Goal: Answer question/provide support

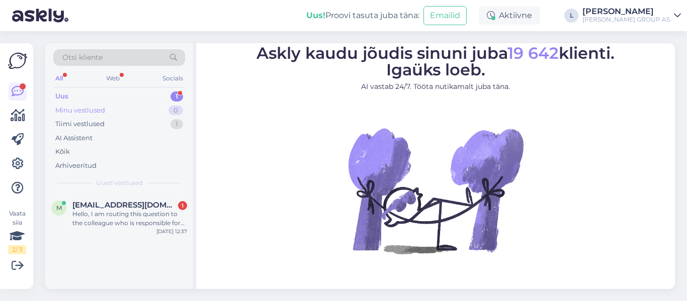
click at [94, 111] on div "Minu vestlused" at bounding box center [80, 111] width 50 height 10
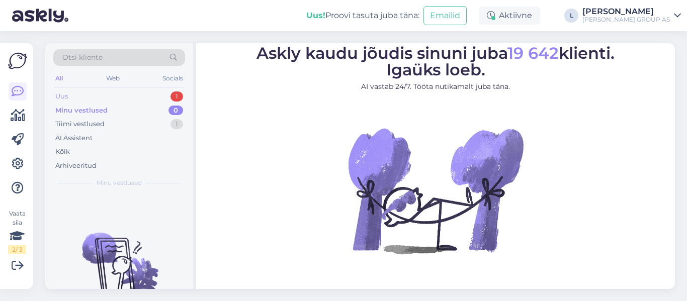
click at [76, 98] on div "Uus 1" at bounding box center [119, 97] width 132 height 14
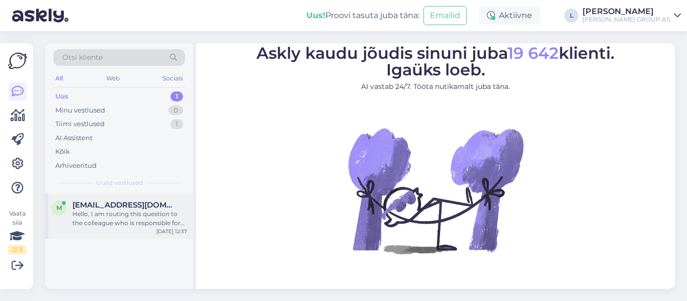
click at [110, 212] on div "Hello, I am routing this question to the colleague who is responsible for this …" at bounding box center [129, 219] width 115 height 18
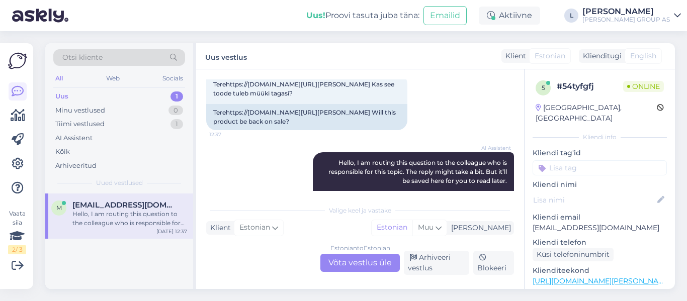
scroll to position [43, 0]
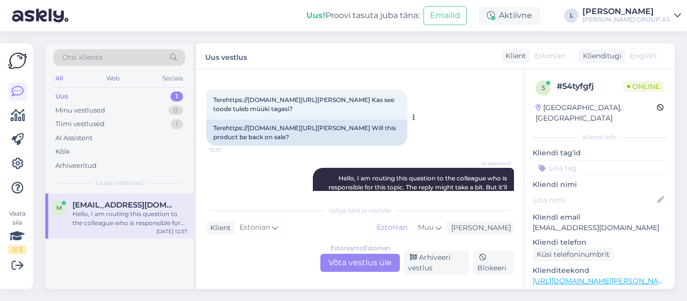
click at [275, 99] on span "Terehttps://www.bauhof.ee/et/p/588204/niiskuskindel-seinavarv-eskaro-akzent-mat…" at bounding box center [304, 104] width 183 height 17
click at [331, 99] on span "Terehttps://www.bauhof.ee/et/p/588204/niiskuskindel-seinavarv-eskaro-akzent-mat…" at bounding box center [304, 104] width 183 height 17
copy span "588204"
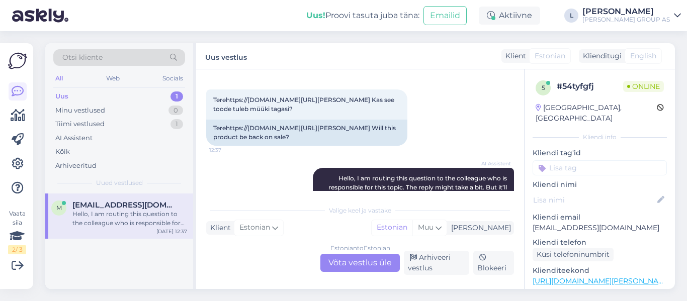
click at [357, 262] on div "Estonian to Estonian Võta vestlus üle" at bounding box center [359, 263] width 79 height 18
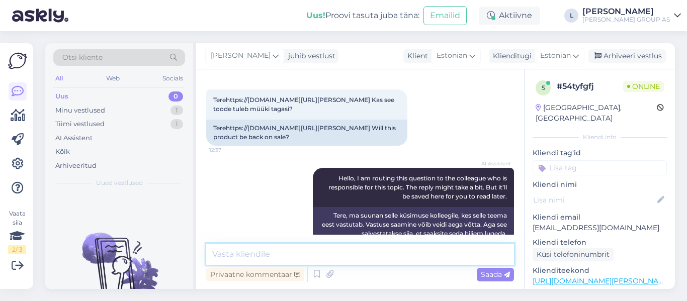
click at [339, 248] on textarea at bounding box center [360, 254] width 308 height 21
type textarea "Tere, juurde ei tule. Sortimendist väljas"
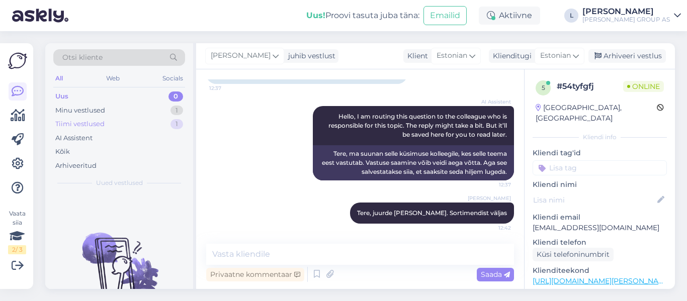
click at [96, 123] on div "Tiimi vestlused" at bounding box center [79, 124] width 49 height 10
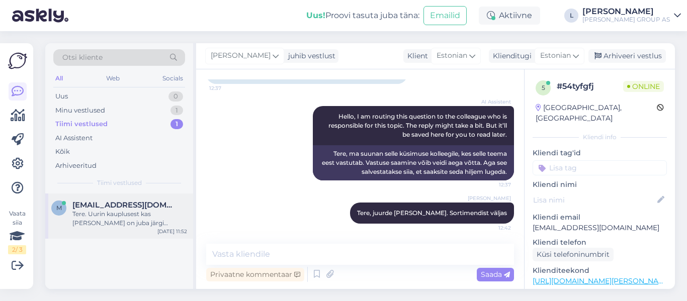
click at [99, 216] on div "Tere. Uurin kauplusest kas kuller on juba järgi käinud." at bounding box center [129, 219] width 115 height 18
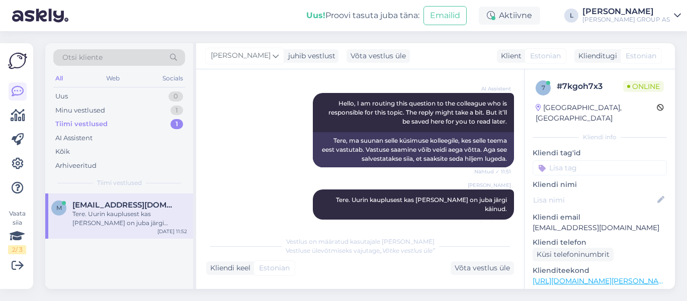
scroll to position [163, 0]
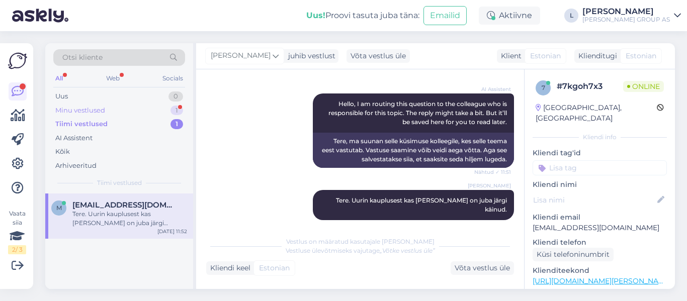
click at [71, 112] on div "Minu vestlused" at bounding box center [80, 111] width 50 height 10
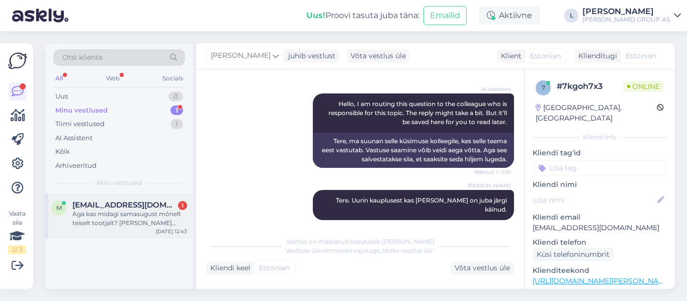
click at [107, 212] on div "Aga kas midagi samasugust mõnelt teiselt tootjalt? Matt valge ja kõrge niiskusk…" at bounding box center [129, 219] width 115 height 18
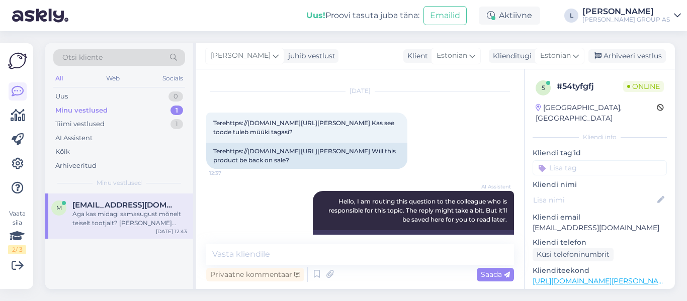
scroll to position [15, 0]
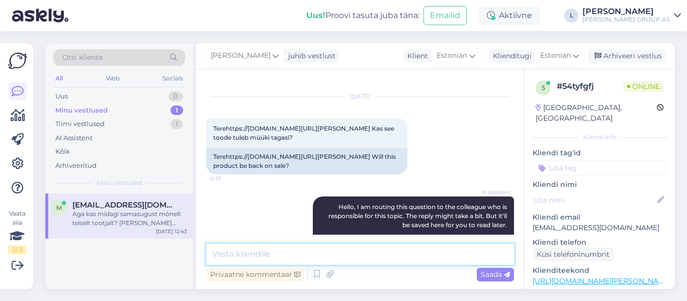
click at [262, 250] on textarea at bounding box center [360, 254] width 308 height 21
paste textarea "https://www.bauhof.ee/et/p/662474/seinavarv-eskaro-akzent-kitchen-2-7l-valge-ma…"
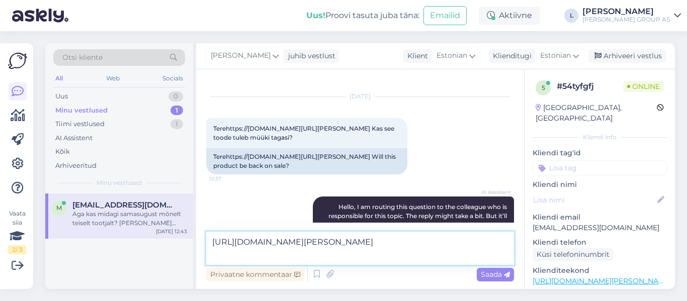
type textarea "https://www.bauhof.ee/et/p/662474/seinavarv-eskaro-akzent-kitchen-2-7l-valge-ma…"
click at [489, 274] on span "Saada" at bounding box center [495, 274] width 29 height 9
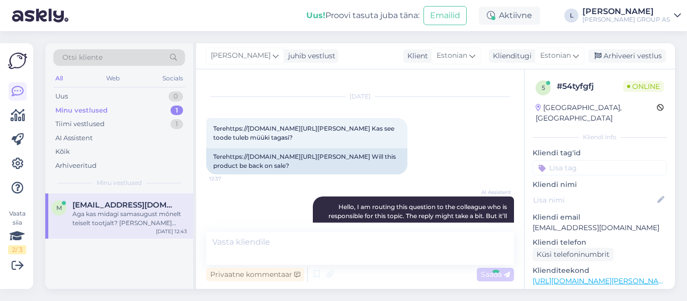
scroll to position [228, 0]
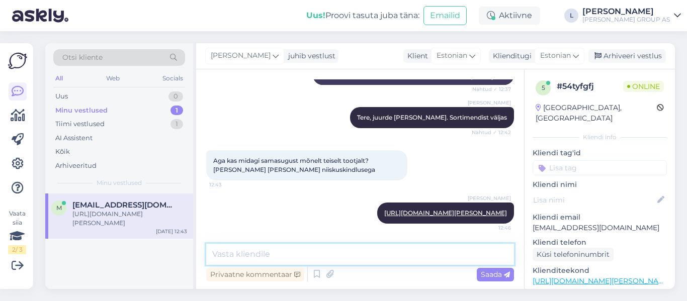
click at [243, 249] on textarea at bounding box center [360, 254] width 308 height 21
paste textarea "https://www.bauhof.ee/et/p/567851/seinavarv-vivacolor-acrylate-matt-2-7l-valge-…"
type textarea "https://www.bauhof.ee/et/p/567851/seinavarv-vivacolor-acrylate-matt-2-7l-valge-…"
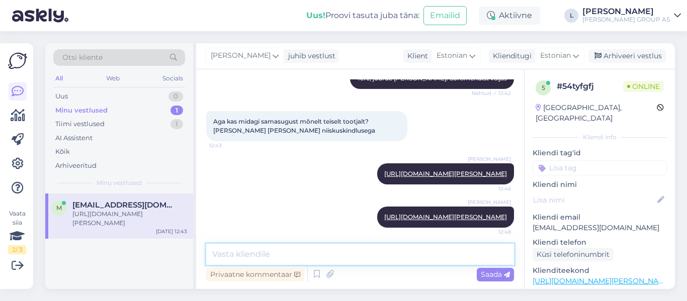
scroll to position [280, 0]
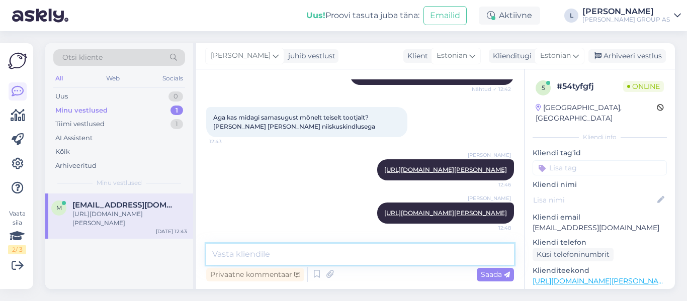
click at [275, 258] on textarea at bounding box center [360, 254] width 308 height 21
paste textarea "https://www.bauhof.ee/et/p/585759/seinavarv-tikkurila-luja-7-2-7l-valge-a-matt"
type textarea "https://www.bauhof.ee/et/p/585759/seinavarv-tikkurila-luja-7-2-7l-valge-a-matt"
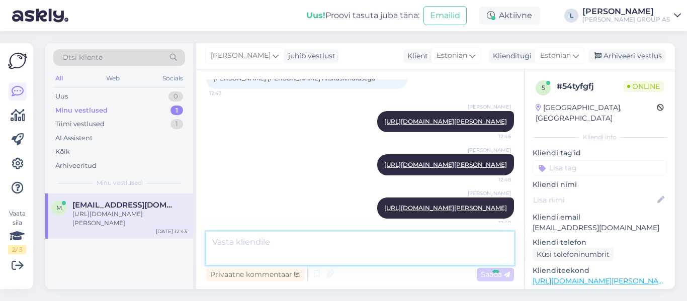
scroll to position [333, 0]
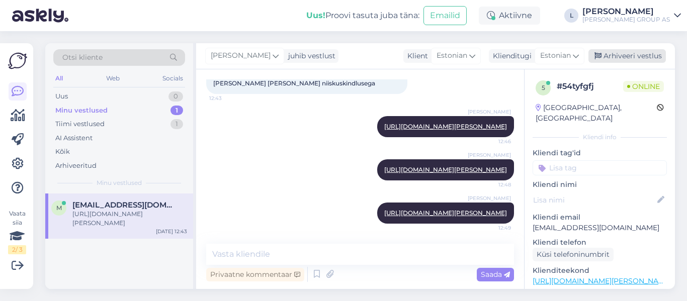
click at [644, 52] on div "Arhiveeri vestlus" at bounding box center [627, 56] width 77 height 14
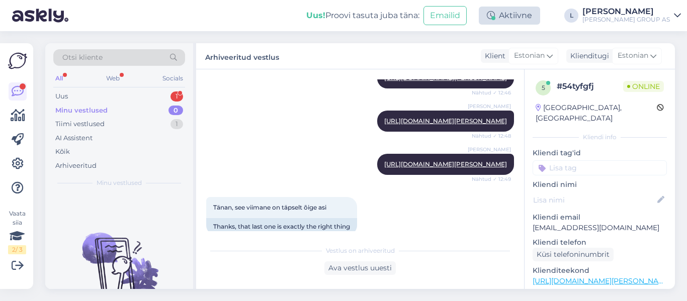
scroll to position [466, 0]
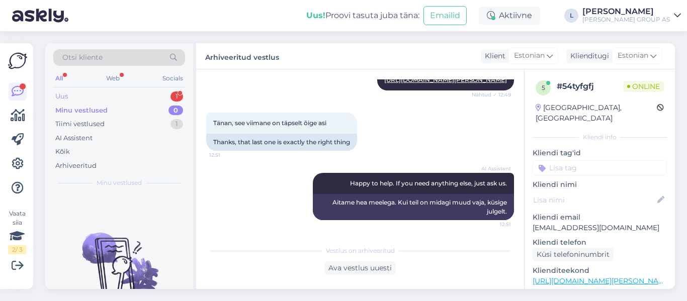
click at [91, 91] on div "Uus 1" at bounding box center [119, 97] width 132 height 14
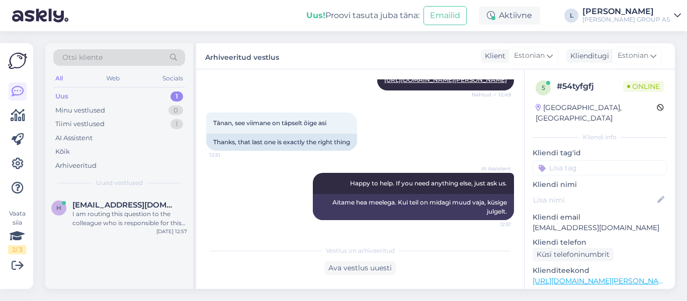
click at [81, 98] on div "Uus 1" at bounding box center [119, 97] width 132 height 14
click at [112, 198] on div "h helikasper64@gmail.com I am routing this question to the colleague who is res…" at bounding box center [119, 216] width 148 height 45
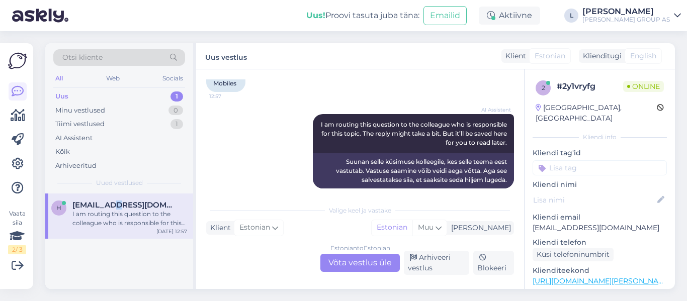
scroll to position [734, 0]
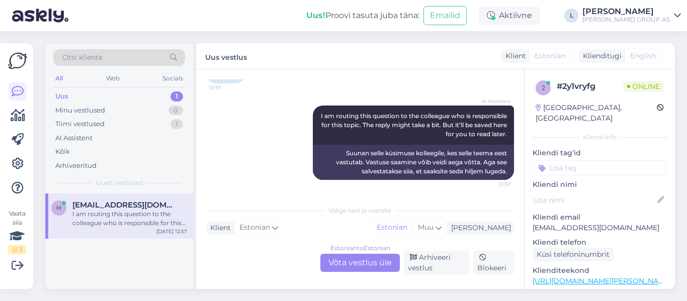
click at [367, 266] on div "Estonian to Estonian Võta vestlus üle" at bounding box center [359, 263] width 79 height 18
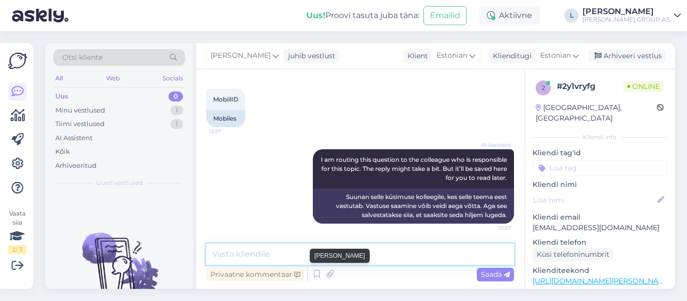
click at [330, 256] on textarea at bounding box center [360, 254] width 308 height 21
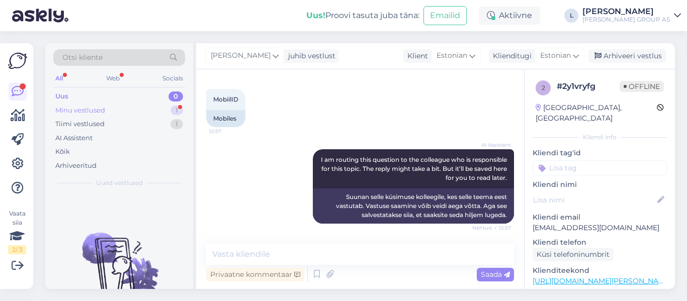
click at [117, 107] on div "Minu vestlused 1" at bounding box center [119, 111] width 132 height 14
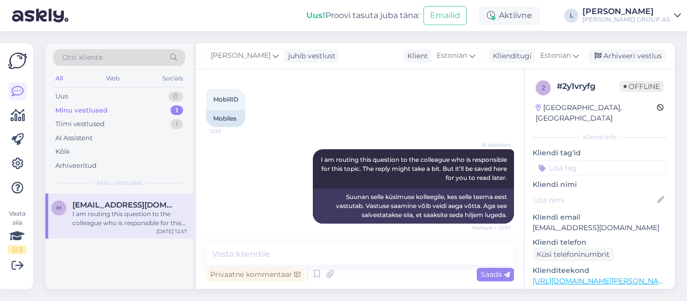
click at [128, 215] on div "I am routing this question to the colleague who is responsible for this topic. …" at bounding box center [129, 219] width 115 height 18
click at [292, 248] on textarea at bounding box center [360, 254] width 308 height 21
click at [83, 127] on div "Tiimi vestlused" at bounding box center [79, 124] width 49 height 10
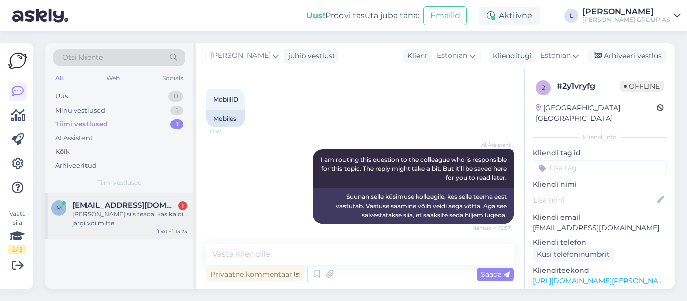
click at [126, 207] on span "martinorav2013@gmail.com" at bounding box center [124, 205] width 105 height 9
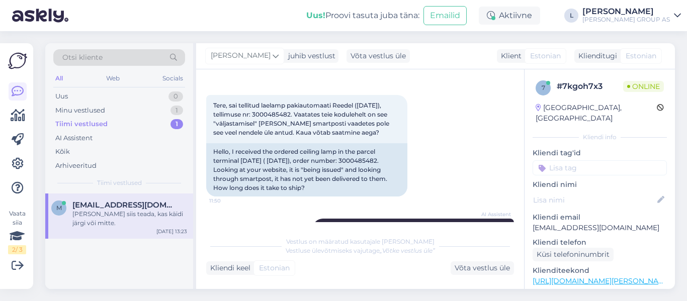
scroll to position [55, 0]
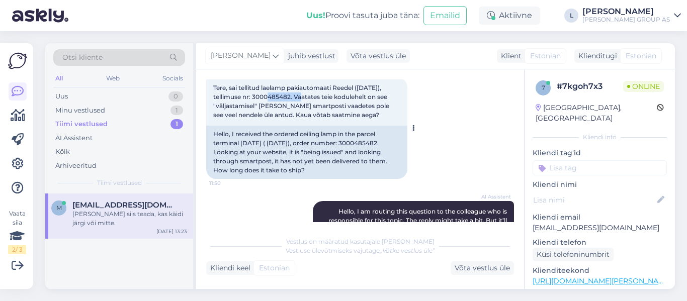
drag, startPoint x: 290, startPoint y: 98, endPoint x: 254, endPoint y: 94, distance: 35.9
click at [254, 94] on span "Tere, sai tellitud laelamp pakiautomaati Reedel (05.09.2025), tellimuse nr: 300…" at bounding box center [302, 101] width 178 height 35
copy span "3000485482"
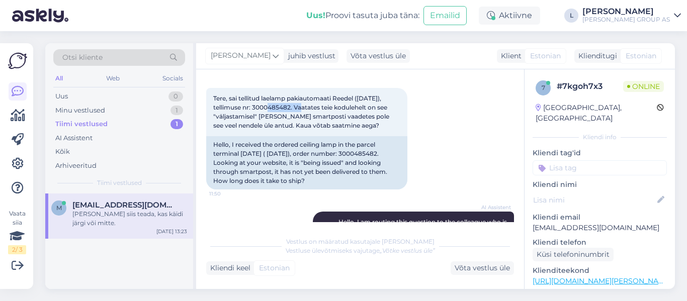
scroll to position [206, 0]
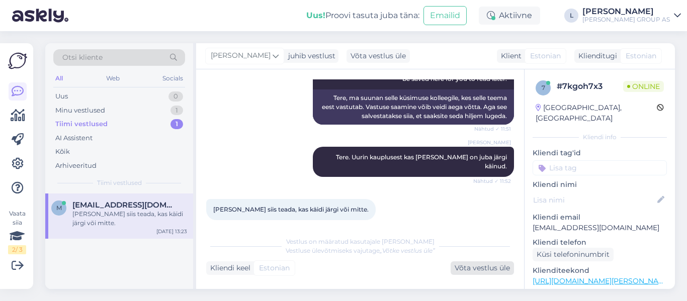
click at [499, 266] on div "Võta vestlus üle" at bounding box center [482, 269] width 63 height 14
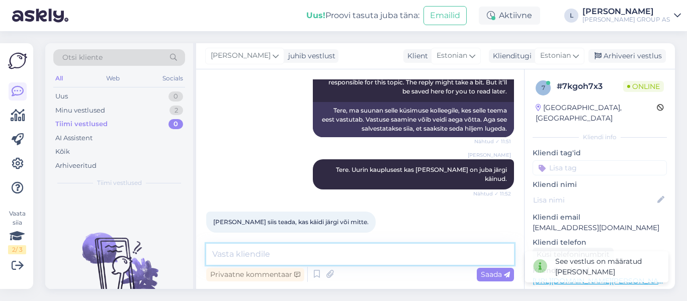
click at [371, 261] on textarea at bounding box center [360, 254] width 308 height 21
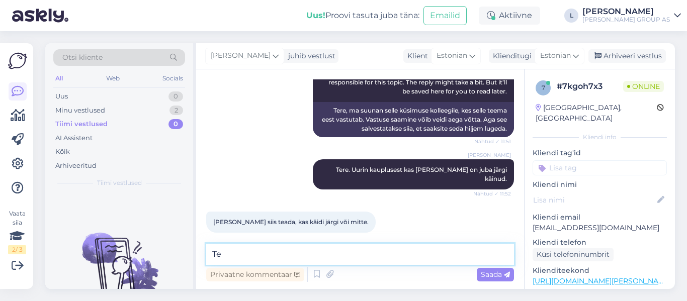
type textarea "T"
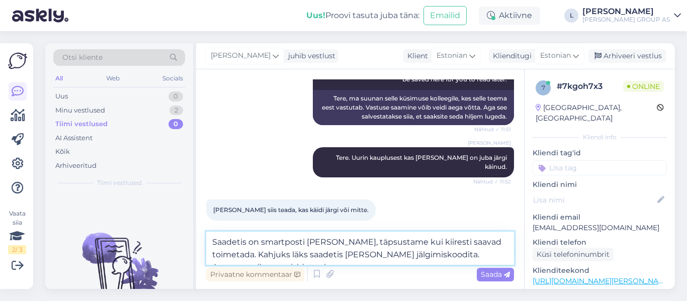
scroll to position [206, 0]
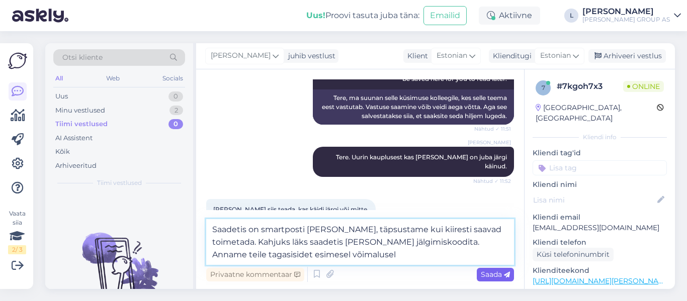
type textarea "Saadetis on smartposti käes, täpsustame kui kiiresti saavad toimetada. Kahjuks …"
click at [494, 272] on span "Saada" at bounding box center [495, 274] width 29 height 9
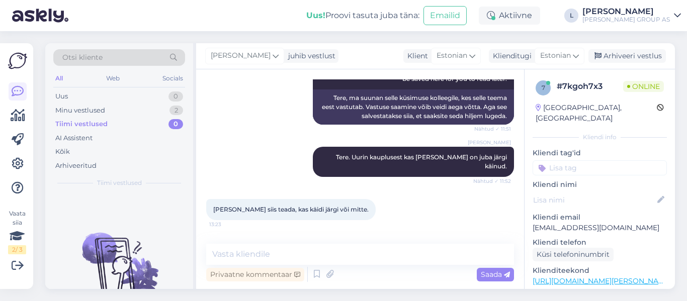
scroll to position [255, 0]
